Goal: Find specific page/section: Find specific page/section

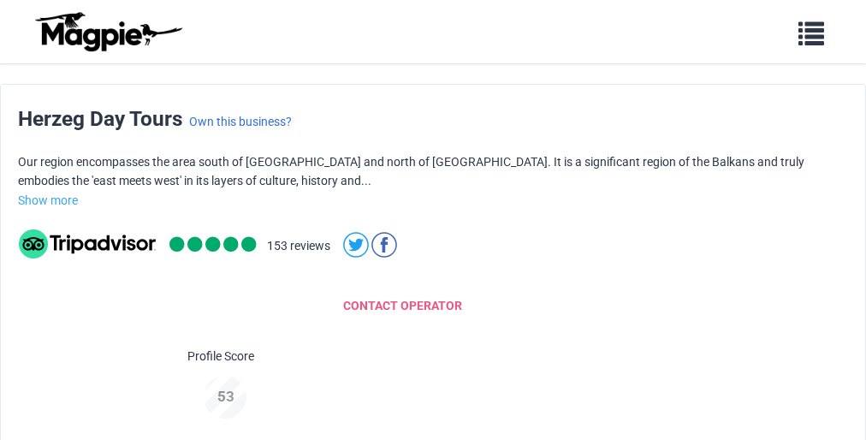
click at [433, 257] on div "Herzeg Day Tours Own this business? Our region encompasses the area south of [G…" at bounding box center [433, 279] width 866 height 390
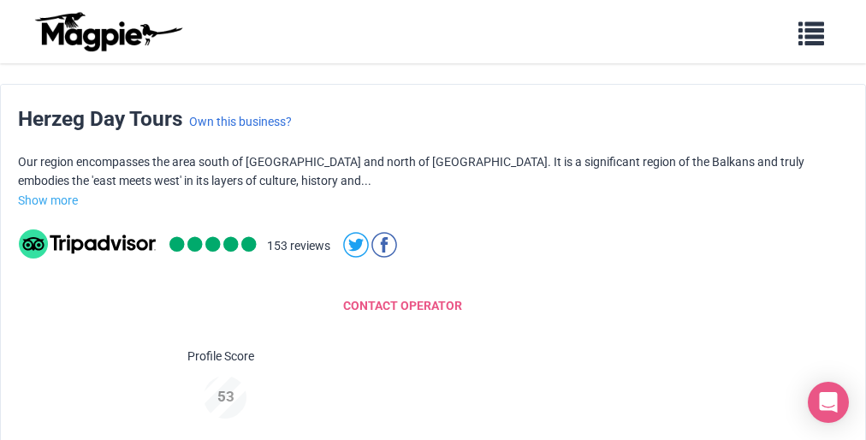
click at [433, 257] on div "Herzeg Day Tours Own this business? Our region encompasses the area south of [G…" at bounding box center [433, 279] width 866 height 390
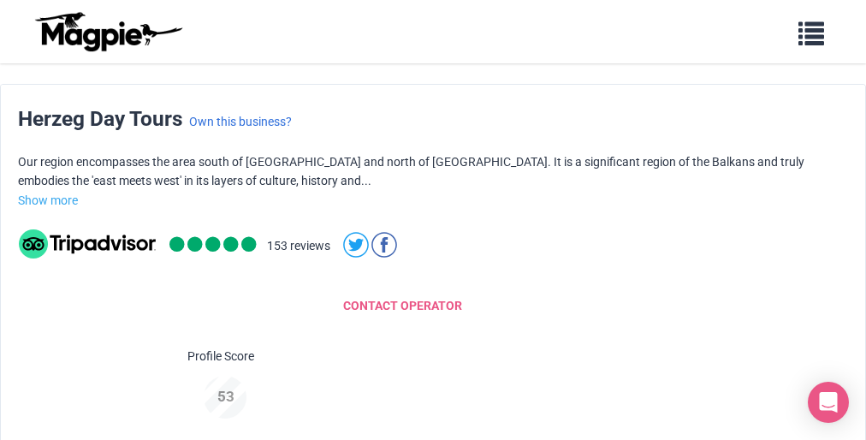
click at [433, 257] on div "Herzeg Day Tours Own this business? Our region encompasses the area south of [G…" at bounding box center [433, 279] width 866 height 390
